Goal: Information Seeking & Learning: Learn about a topic

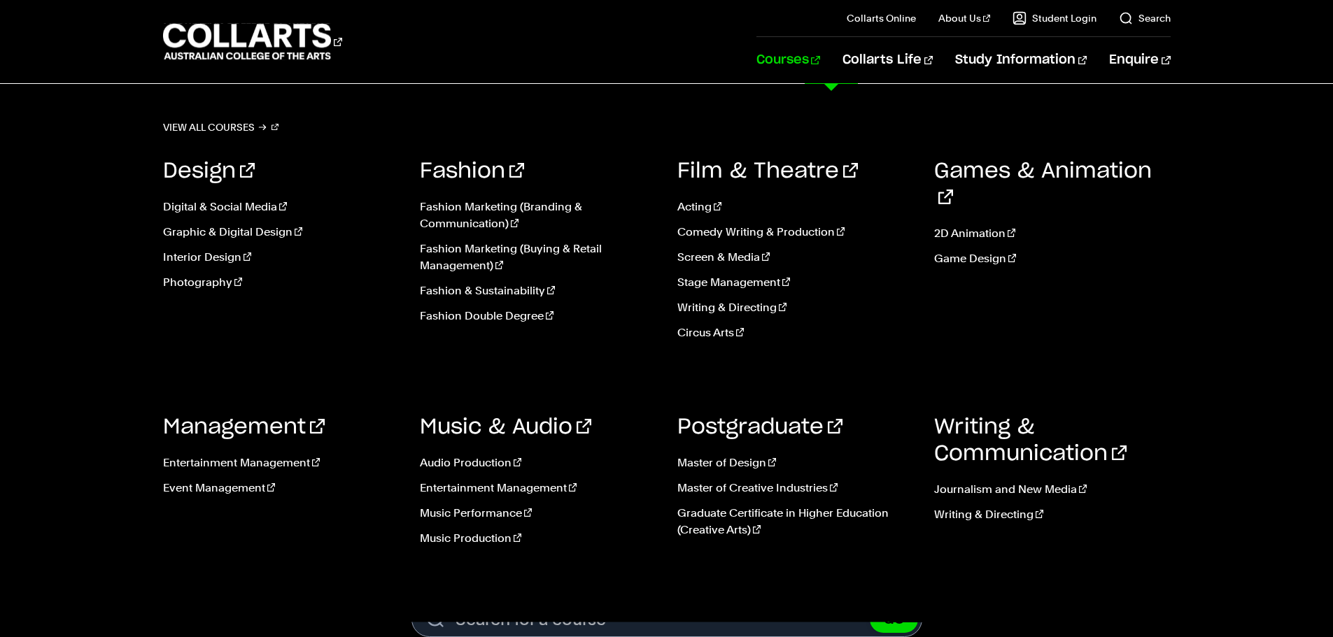
click at [820, 58] on link "Courses" at bounding box center [788, 60] width 64 height 46
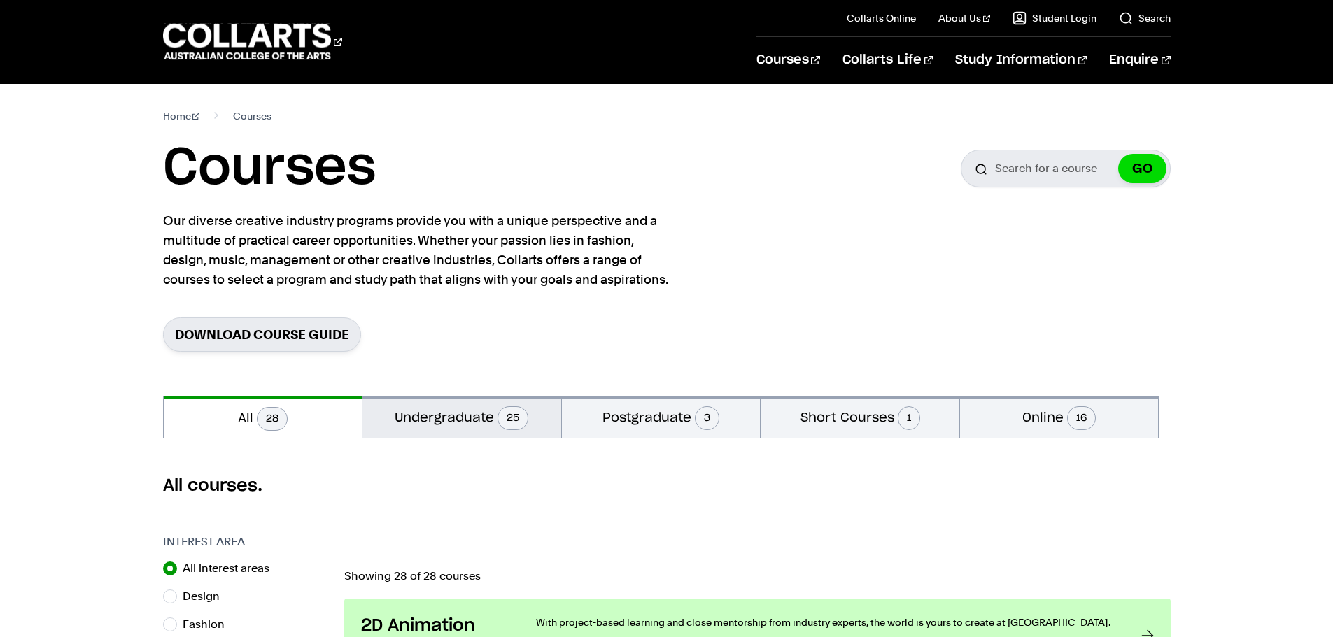
click at [463, 428] on button "Undergraduate 25" at bounding box center [461, 417] width 199 height 41
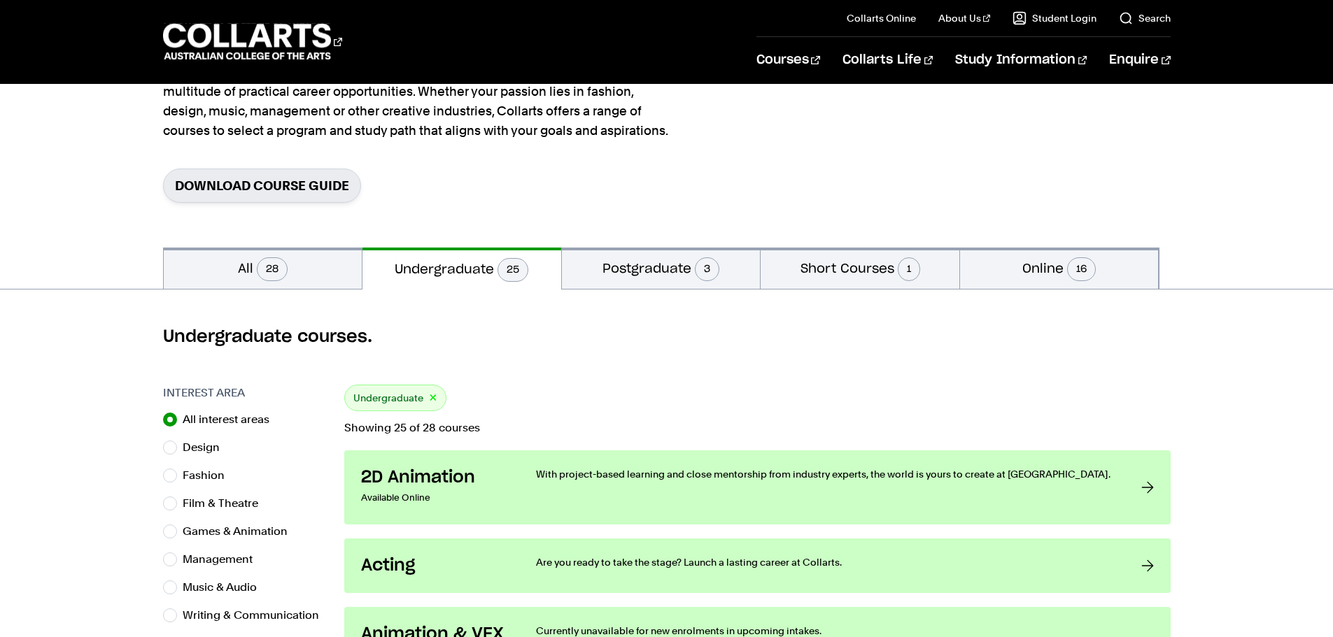
scroll to position [140, 0]
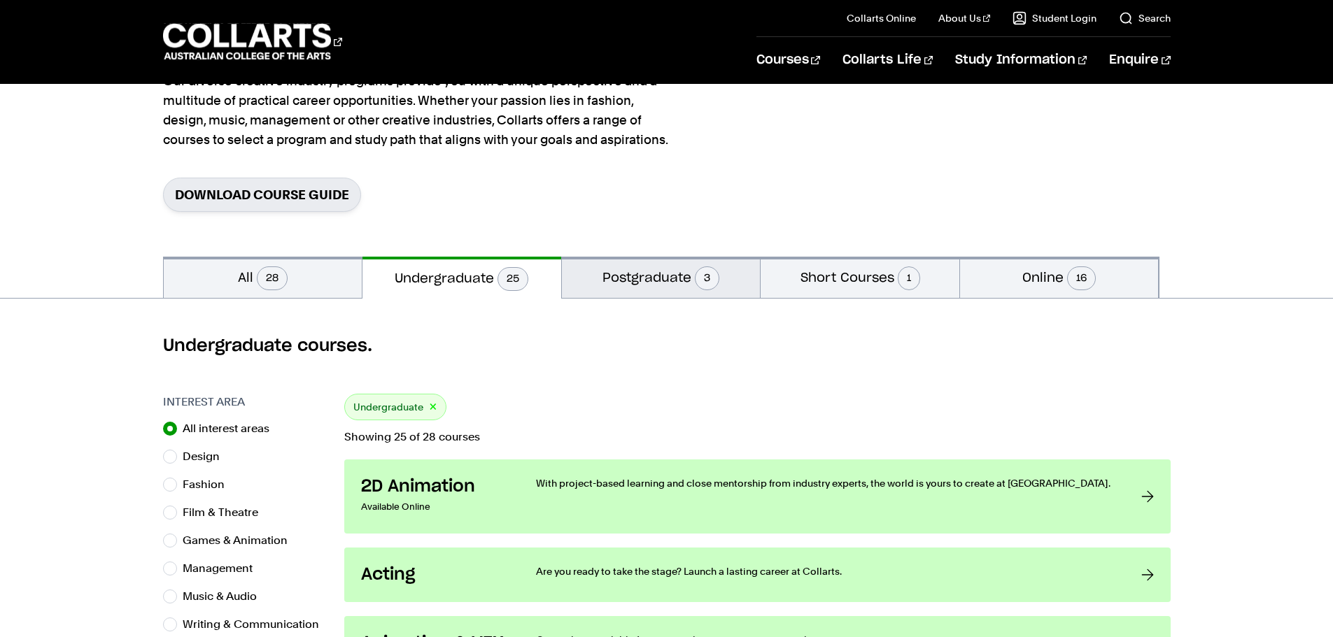
click at [642, 288] on button "Postgraduate 3" at bounding box center [661, 277] width 199 height 41
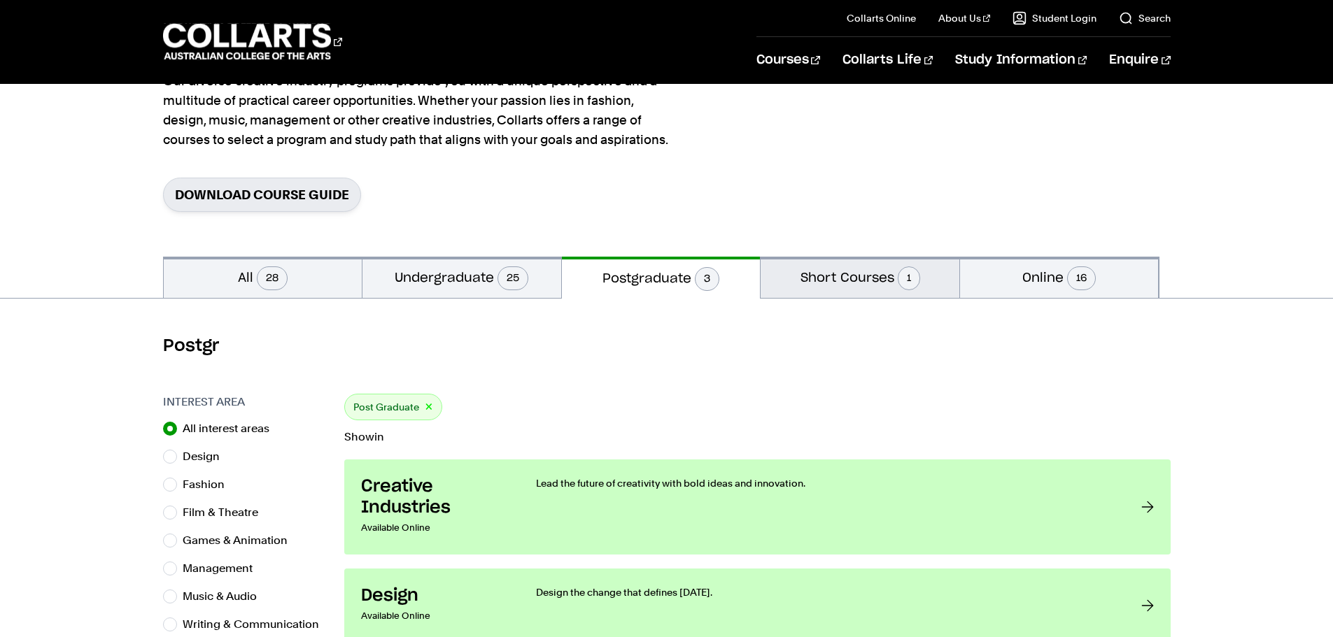
click at [836, 278] on button "Short Courses 1" at bounding box center [860, 277] width 199 height 41
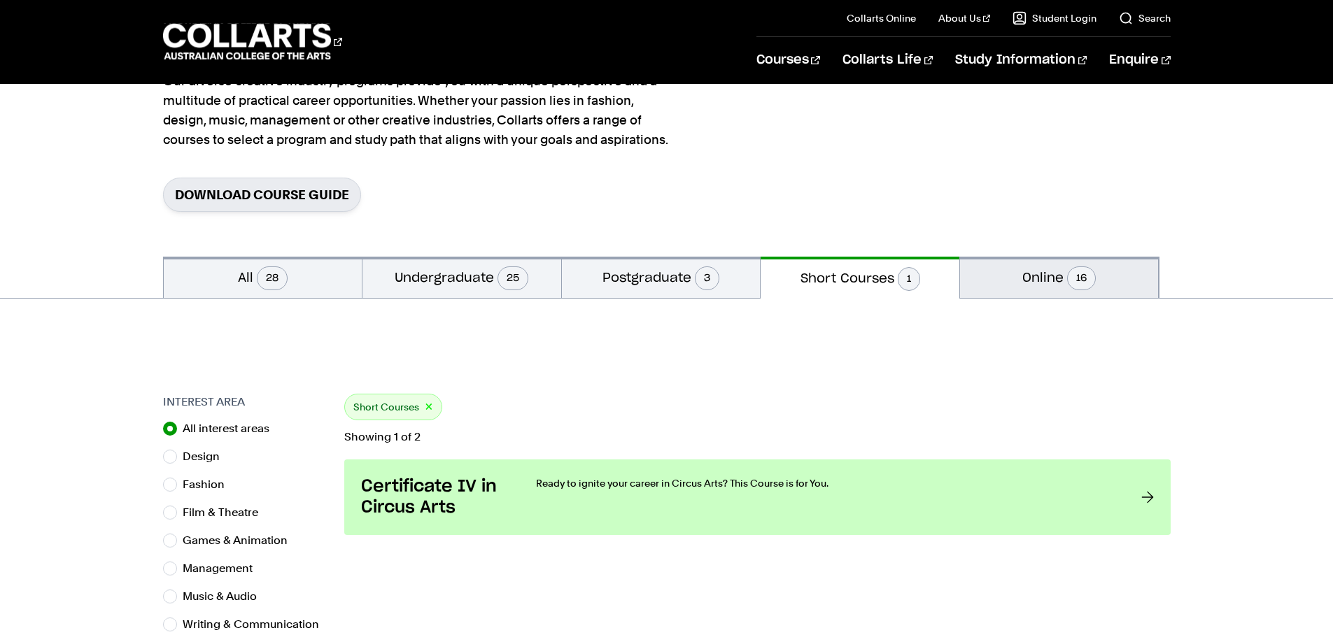
click at [1010, 278] on button "Online 16" at bounding box center [1059, 277] width 199 height 41
radio input "false"
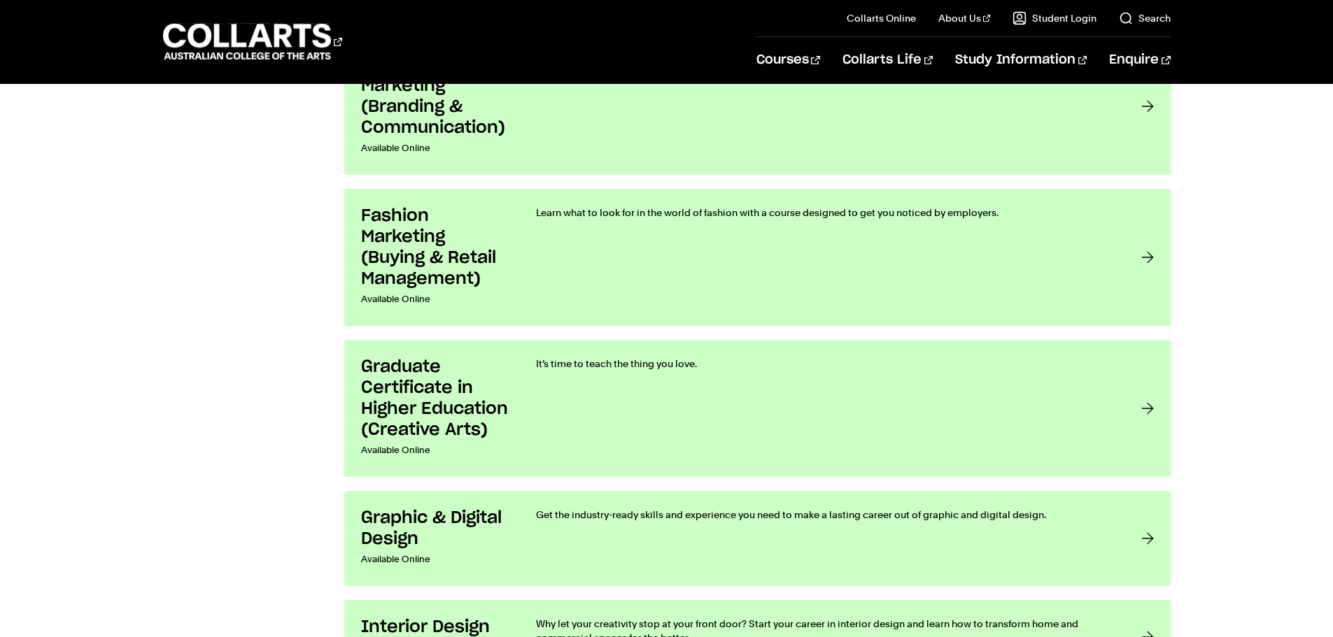
scroll to position [1819, 0]
